Goal: Information Seeking & Learning: Learn about a topic

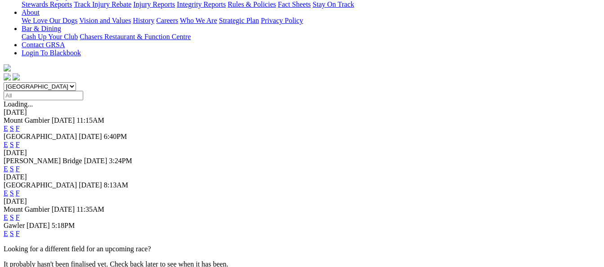
scroll to position [225, 0]
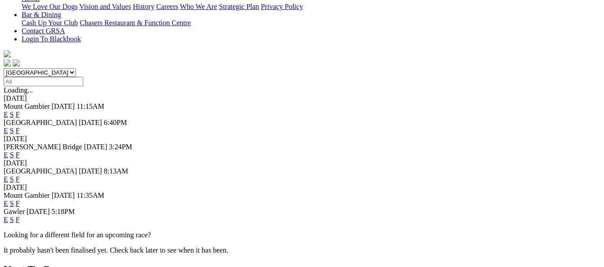
click at [20, 216] on link "F" at bounding box center [18, 220] width 4 height 8
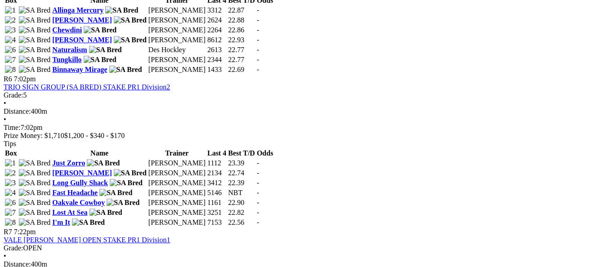
scroll to position [1124, 0]
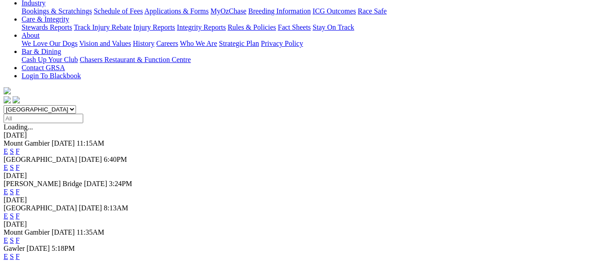
scroll to position [225, 0]
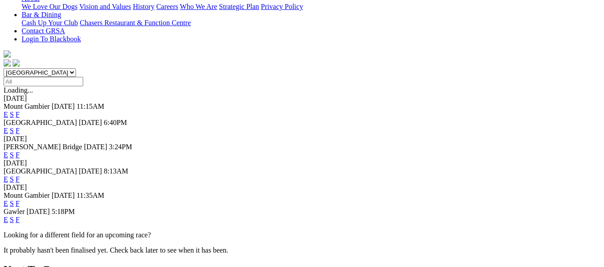
click at [20, 175] on link "F" at bounding box center [18, 179] width 4 height 8
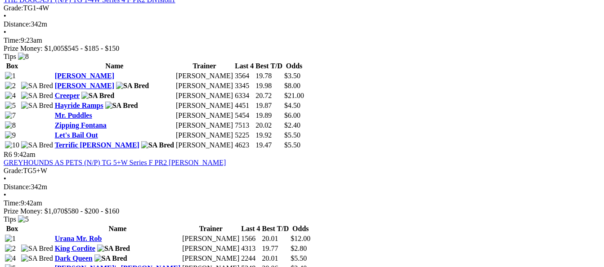
scroll to position [1169, 0]
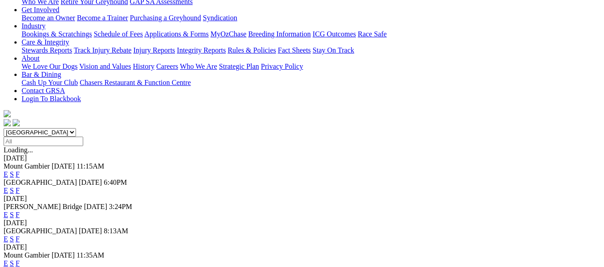
scroll to position [180, 0]
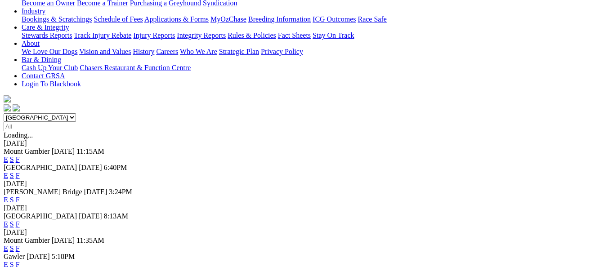
click at [20, 196] on link "F" at bounding box center [18, 200] width 4 height 8
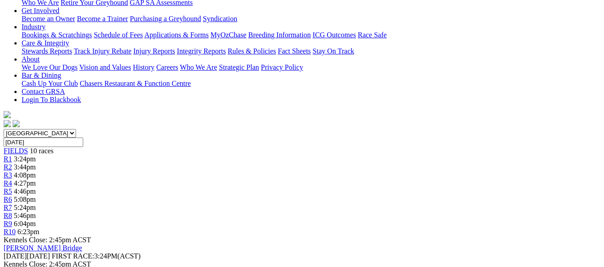
scroll to position [180, 0]
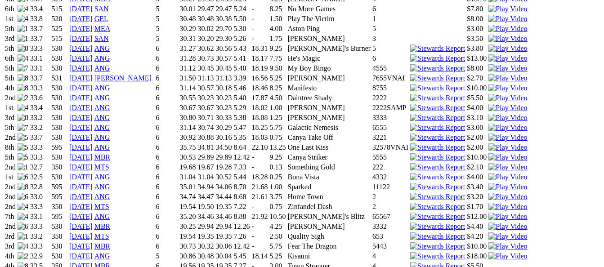
scroll to position [855, 0]
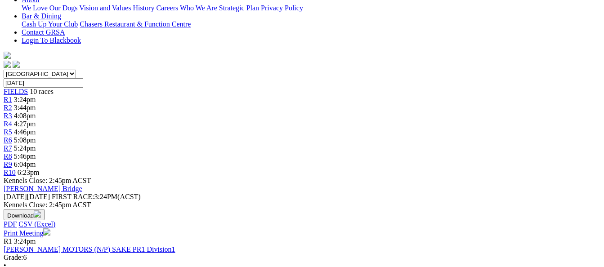
scroll to position [225, 0]
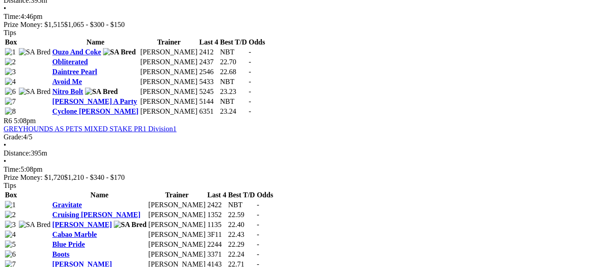
scroll to position [1079, 0]
